Goal: Navigation & Orientation: Find specific page/section

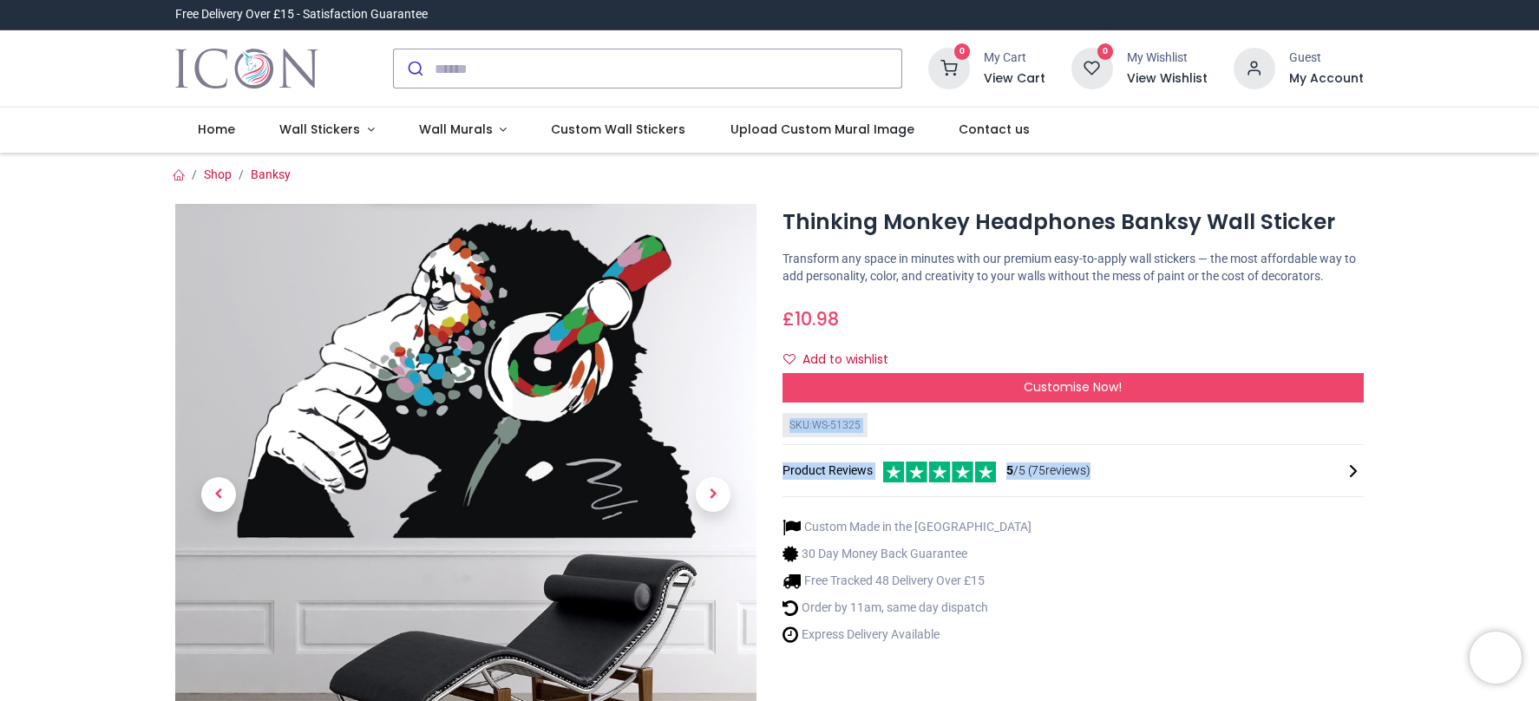
drag, startPoint x: 1230, startPoint y: 494, endPoint x: 1192, endPoint y: 422, distance: 82.2
click at [1193, 427] on div "Thinking Monkey Headphones Banksy Wall Sticker https://www.iconwallstickers.co.…" at bounding box center [1072, 541] width 607 height 675
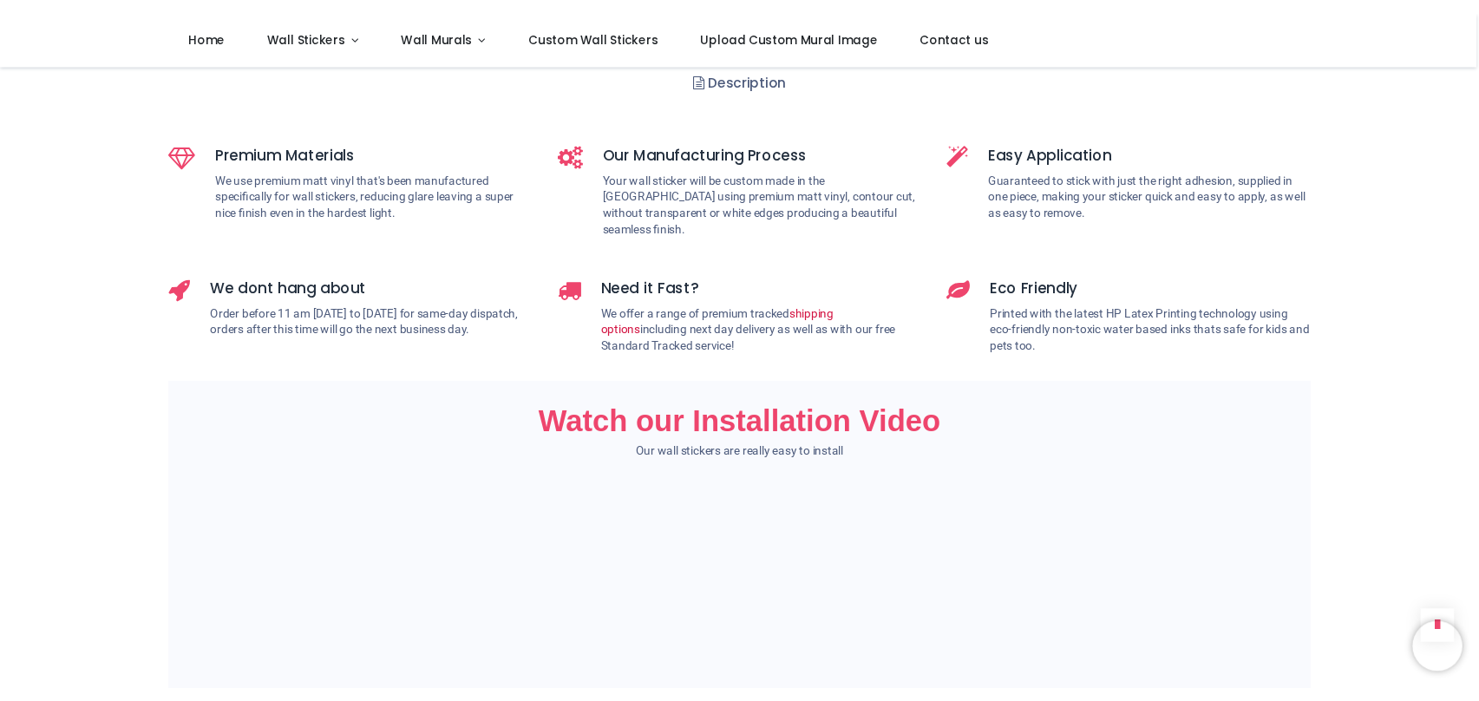
scroll to position [763, 0]
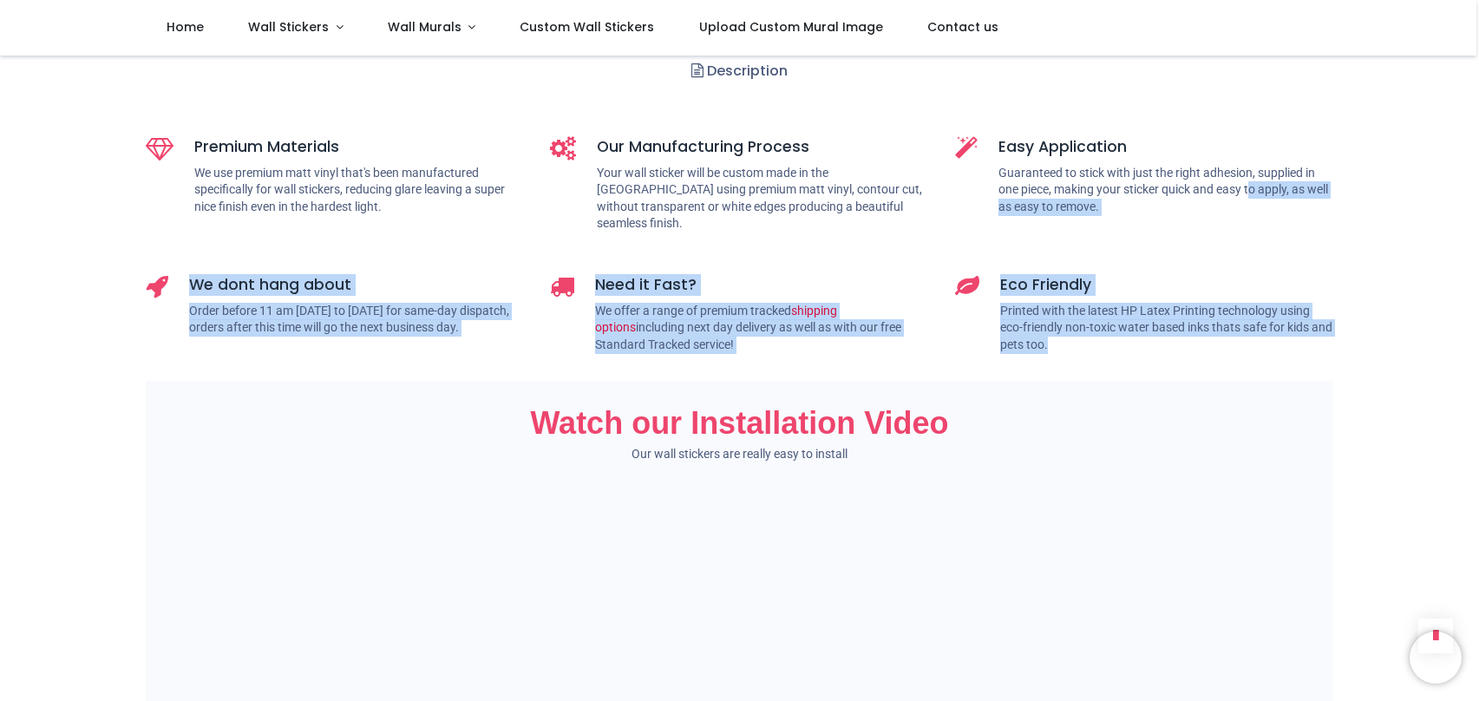
drag, startPoint x: 1265, startPoint y: 184, endPoint x: 1173, endPoint y: 245, distance: 109.9
click at [1269, 335] on div "Premium Materials We use premium matt vinyl that's been manufactured specifical…" at bounding box center [740, 251] width 1214 height 258
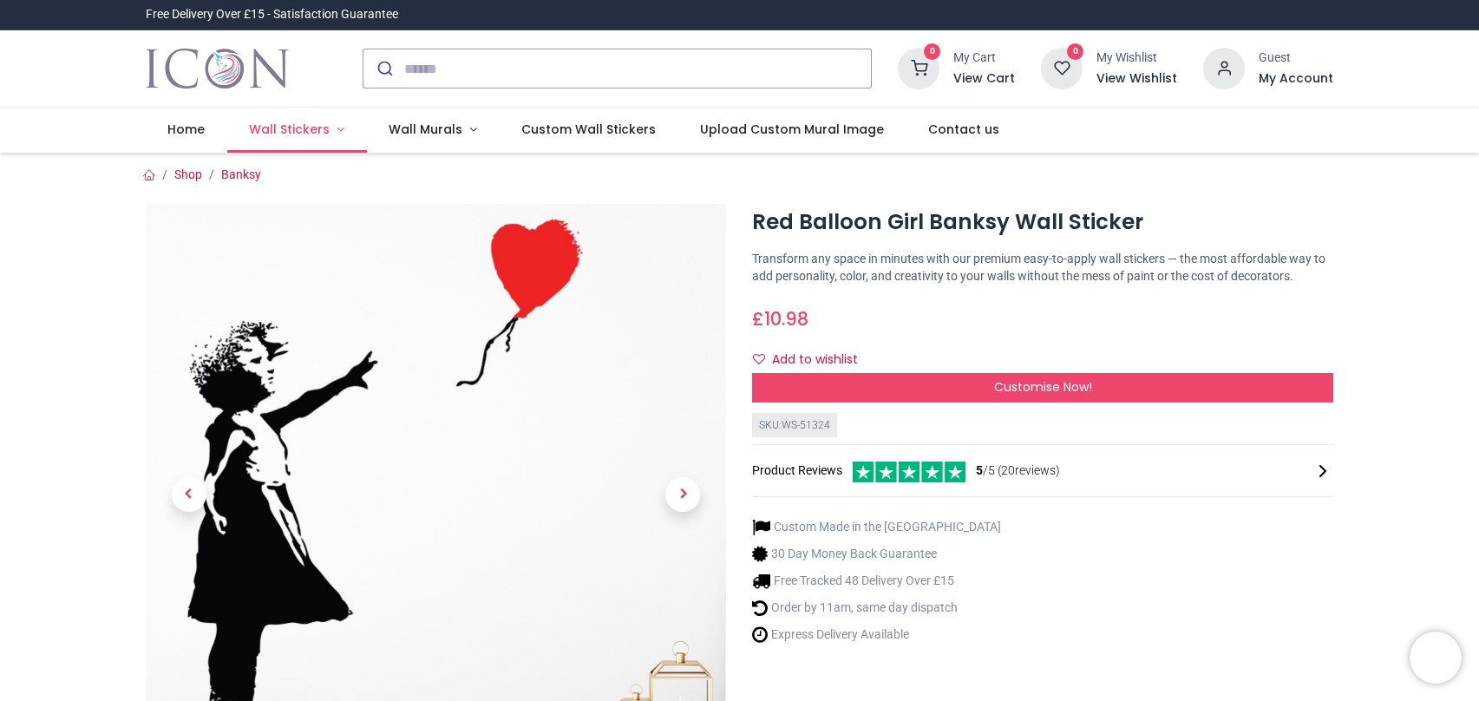
click at [279, 130] on span "Wall Stickers" at bounding box center [289, 129] width 81 height 17
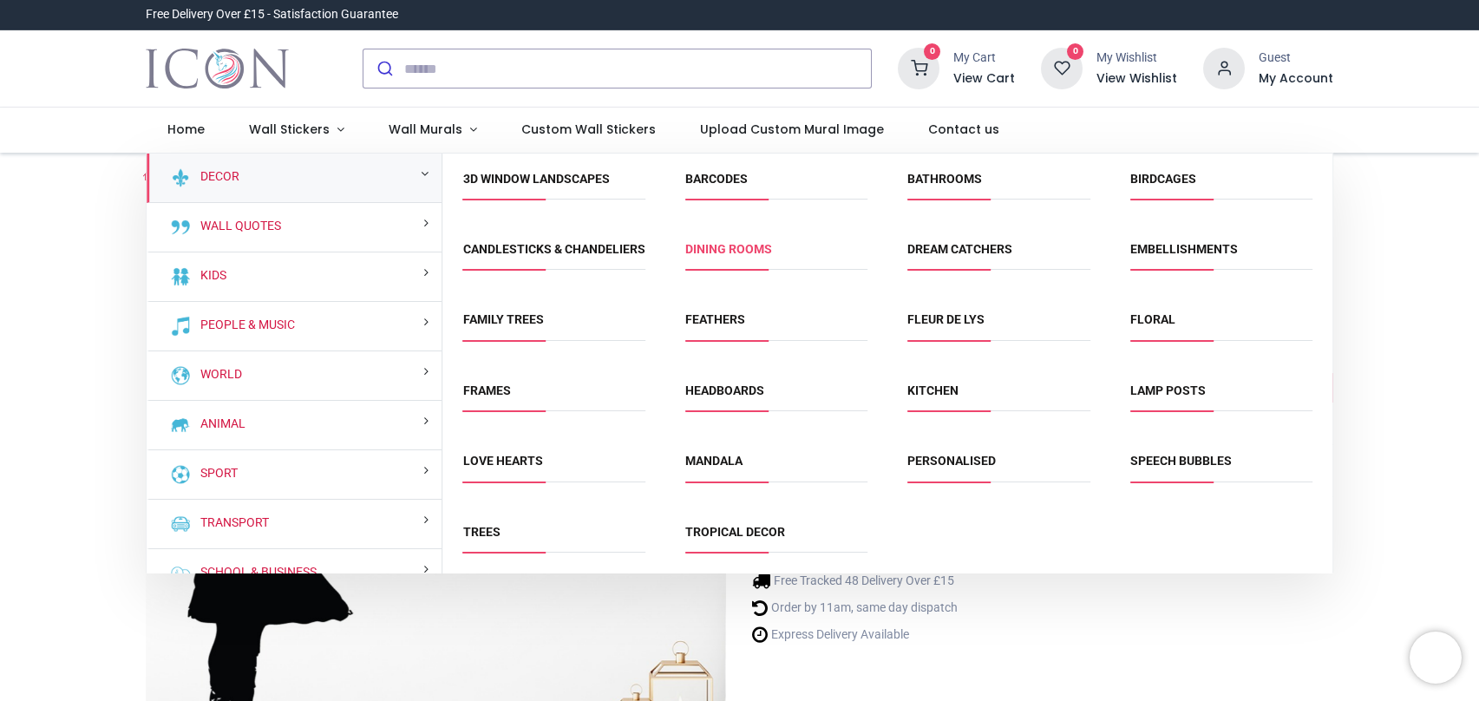
click at [748, 247] on link "Dining Rooms" at bounding box center [728, 249] width 87 height 14
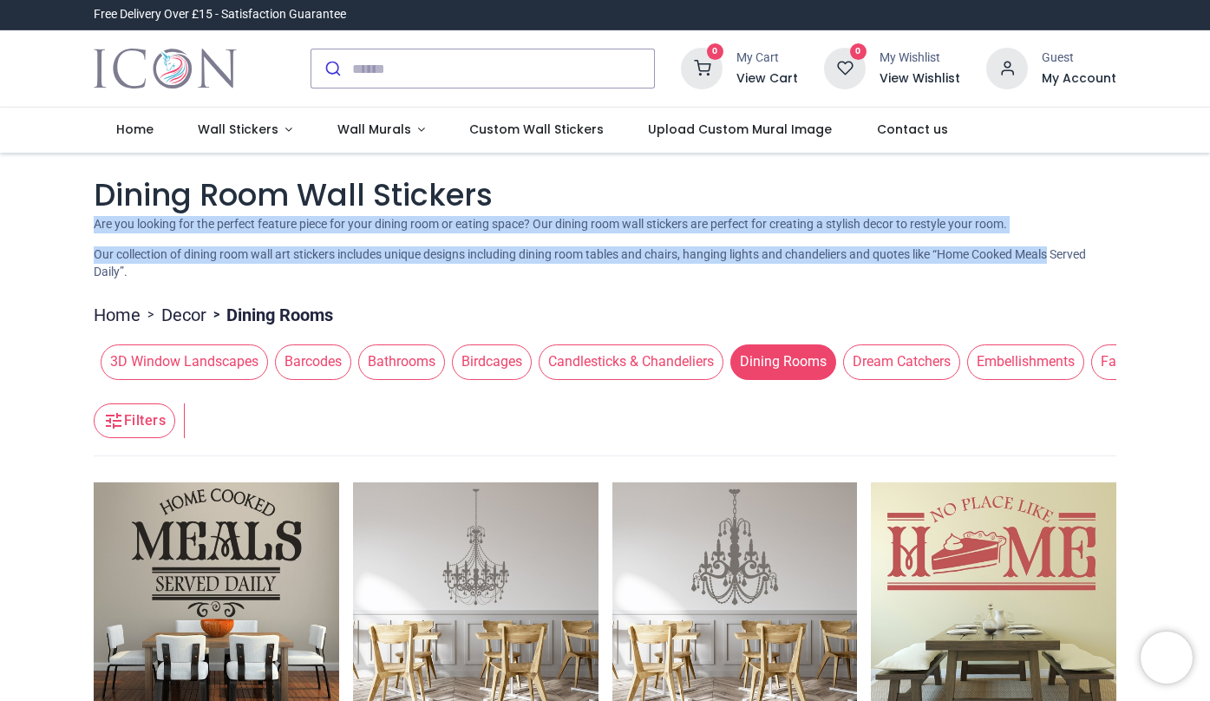
drag, startPoint x: 1206, startPoint y: 183, endPoint x: 1203, endPoint y: 252, distance: 68.6
click at [271, 124] on span "Wall Stickers" at bounding box center [238, 129] width 81 height 17
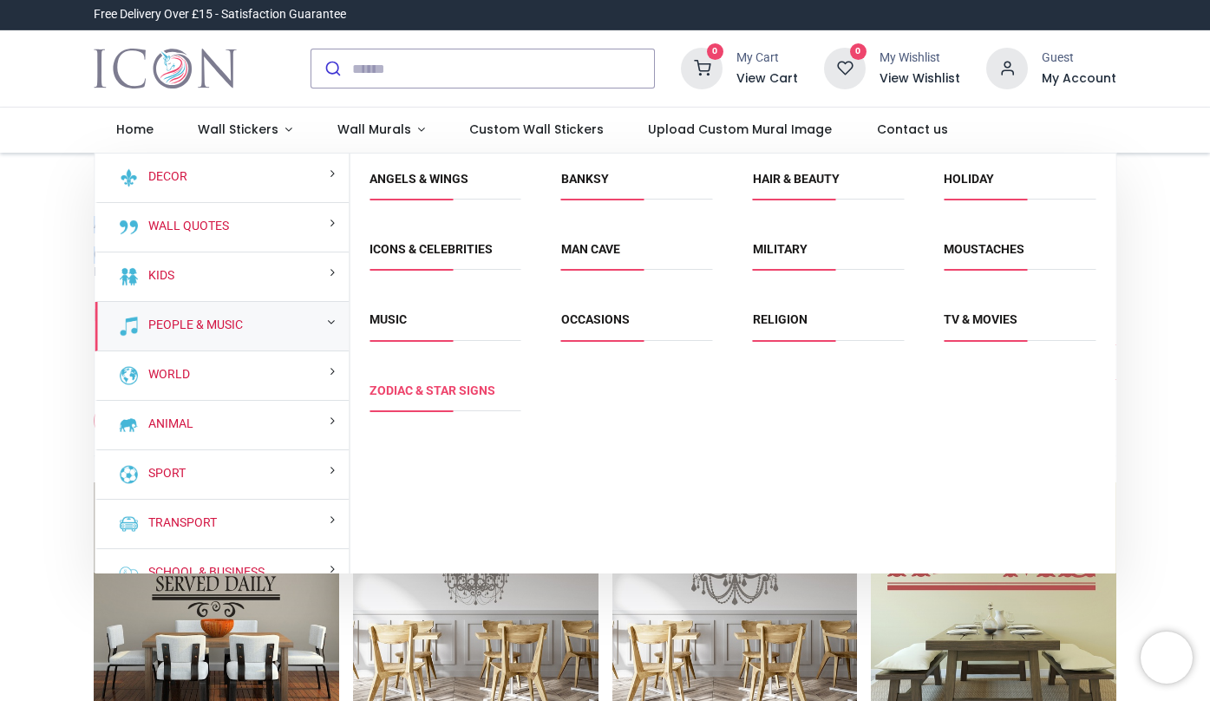
click at [416, 388] on link "Zodiac & Star Signs" at bounding box center [432, 390] width 126 height 14
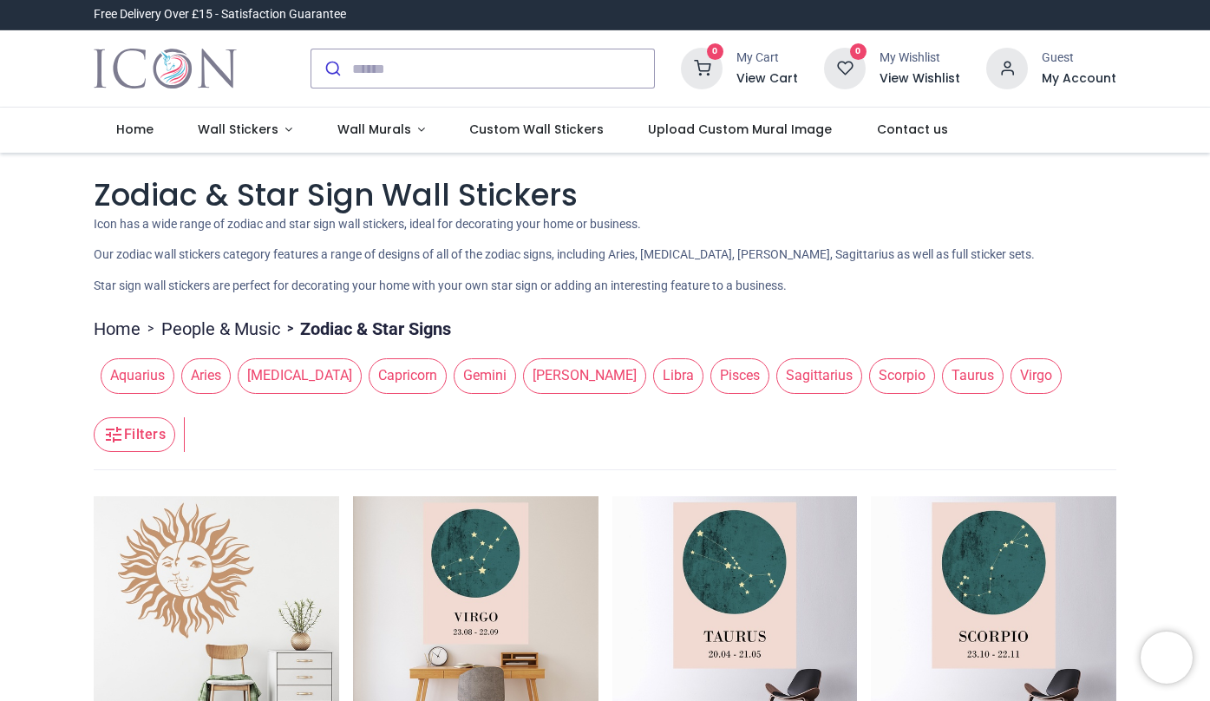
click at [590, 209] on h1 "Zodiac & Star Sign Wall Stickers" at bounding box center [605, 194] width 1023 height 42
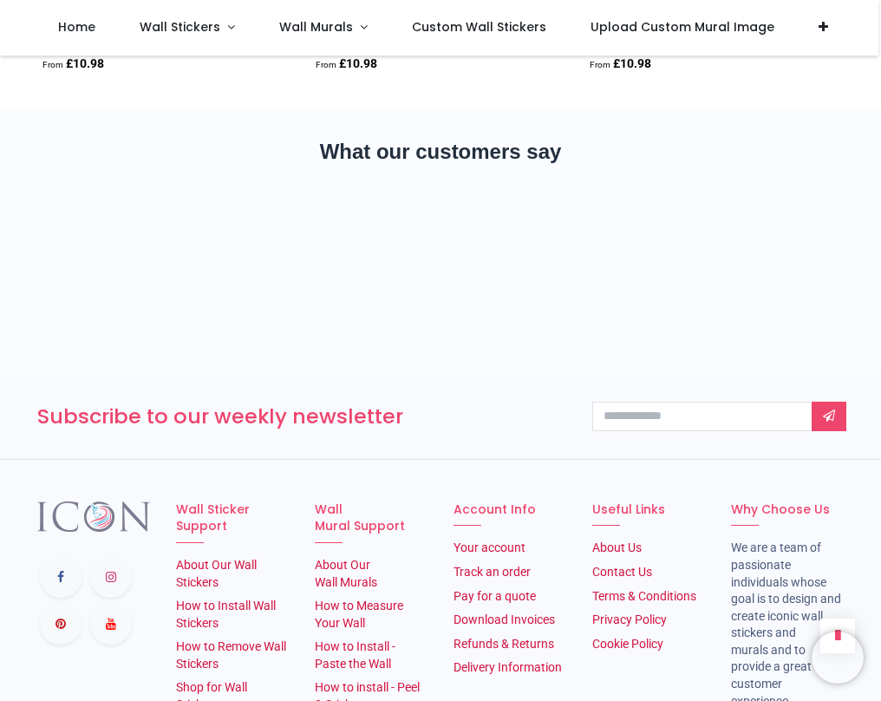
scroll to position [2646, 0]
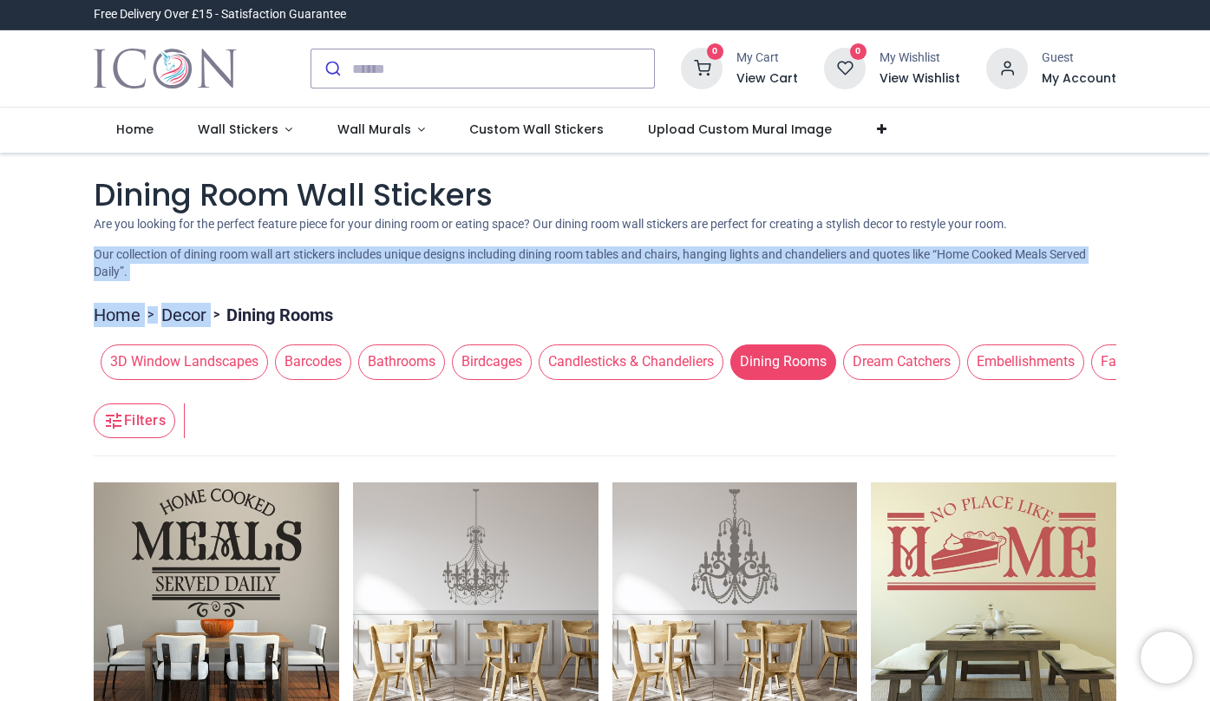
drag, startPoint x: 1108, startPoint y: 281, endPoint x: 1088, endPoint y: 265, distance: 26.0
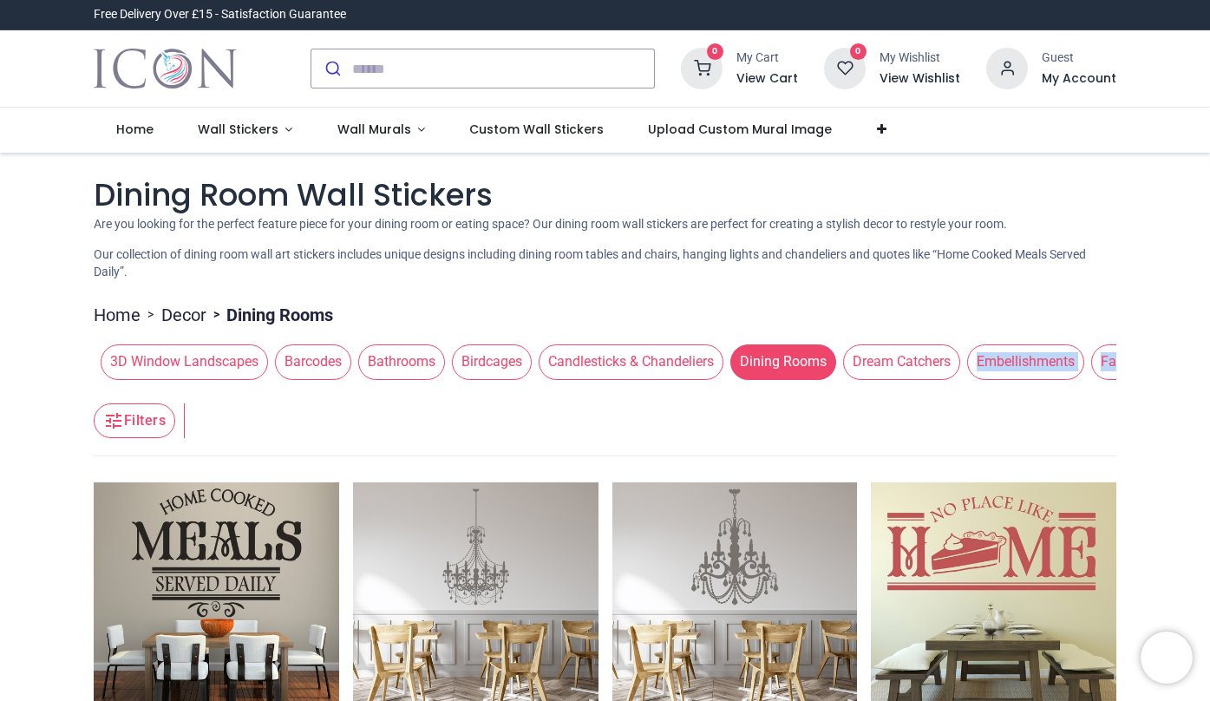
drag, startPoint x: 1028, startPoint y: 420, endPoint x: 1013, endPoint y: 333, distance: 88.0
click at [951, 363] on span "Dream Catchers" at bounding box center [901, 361] width 117 height 35
click at [955, 369] on span "Dream Catchers" at bounding box center [900, 361] width 117 height 35
